Goal: Find specific page/section

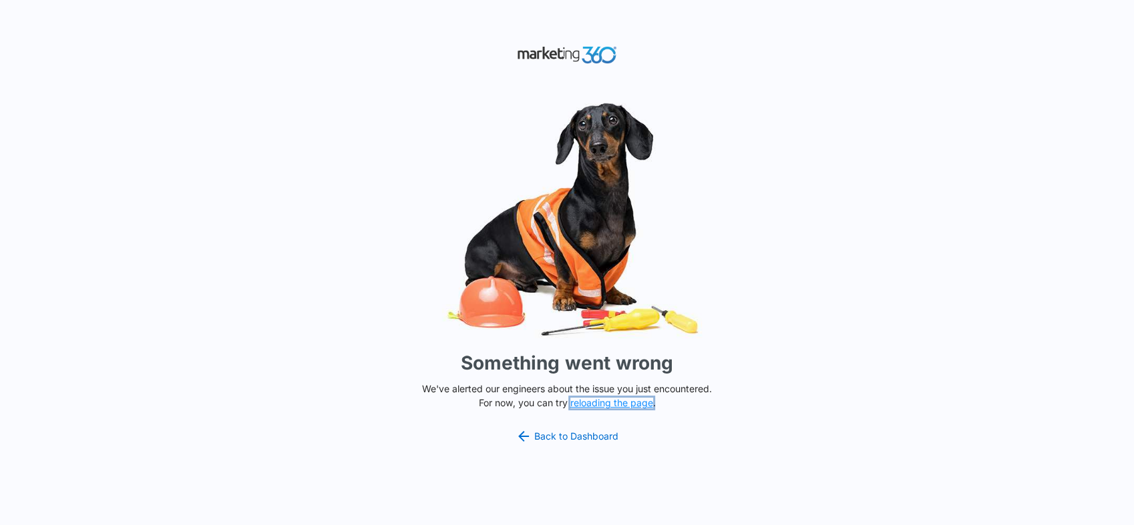
click at [602, 402] on button "reloading the page" at bounding box center [611, 403] width 83 height 11
click at [607, 401] on button "reloading the page" at bounding box center [611, 403] width 83 height 11
click at [624, 404] on button "reloading the page" at bounding box center [611, 403] width 83 height 11
